Goal: Task Accomplishment & Management: Use online tool/utility

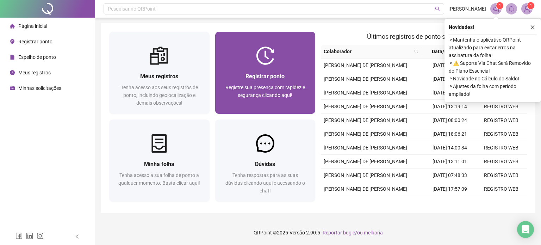
click at [269, 73] on span "Registrar ponto" at bounding box center [264, 76] width 39 height 7
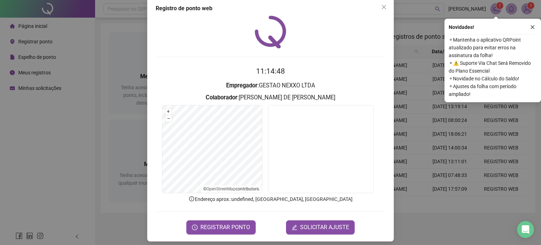
scroll to position [14, 0]
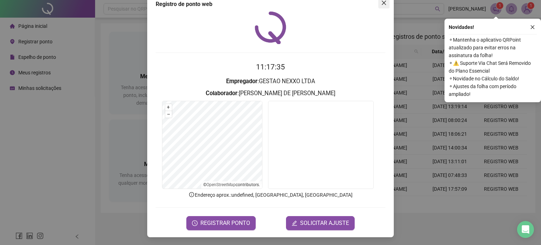
click at [381, 4] on icon "close" at bounding box center [384, 3] width 6 height 6
